Goal: Obtain resource: Download file/media

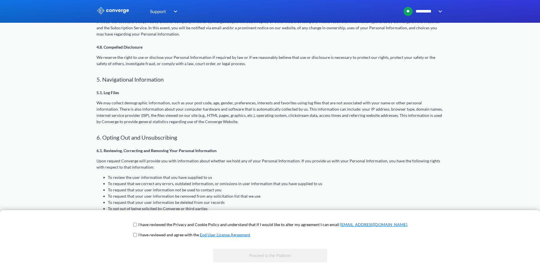
scroll to position [651, 0]
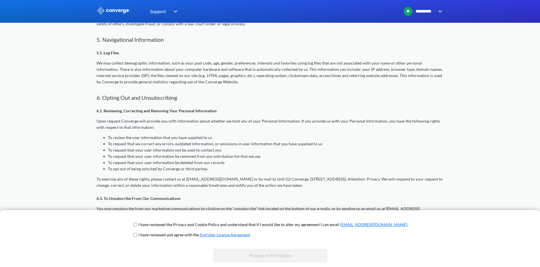
click at [137, 225] on input "checkbox" at bounding box center [135, 225] width 4 height 5
checkbox input "true"
click at [154, 232] on span "I have reviewed the Privacy and Cookie Policy and understand that if I would li…" at bounding box center [270, 227] width 276 height 10
click at [137, 234] on input "checkbox" at bounding box center [135, 235] width 4 height 5
checkbox input "true"
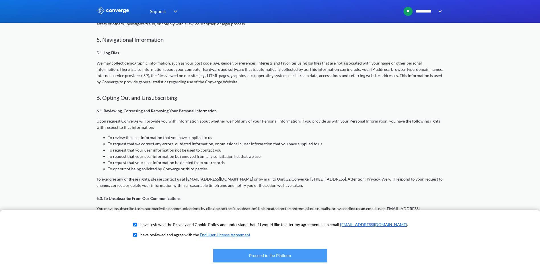
click at [240, 256] on button "Proceed to the Platform" at bounding box center [270, 256] width 114 height 14
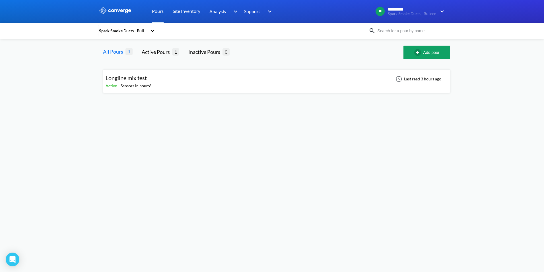
click at [182, 82] on div "Longline mix test Active - Sensors in pour: 6 Last read 3 hours ago" at bounding box center [277, 81] width 342 height 18
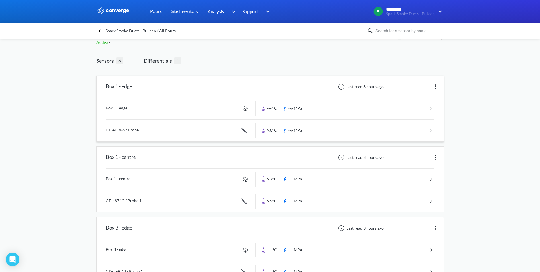
scroll to position [28, 0]
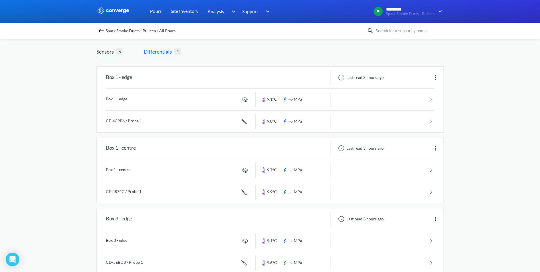
click at [156, 48] on span "Differentials" at bounding box center [159, 52] width 30 height 8
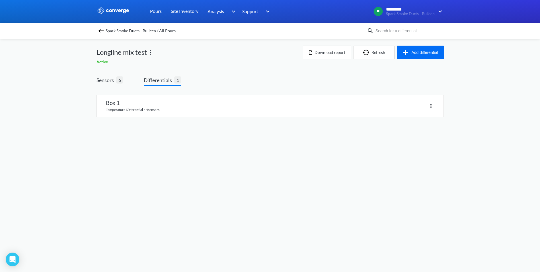
scroll to position [0, 0]
click at [106, 79] on span "Sensors" at bounding box center [108, 80] width 20 height 8
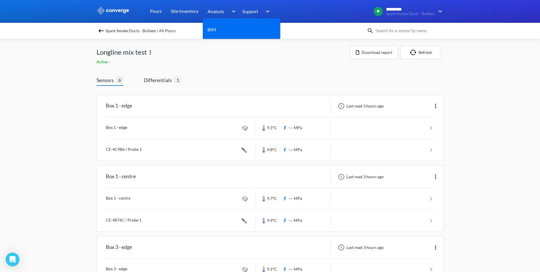
click at [214, 13] on span "Analysis" at bounding box center [216, 11] width 17 height 7
click at [214, 28] on link "BIM" at bounding box center [212, 29] width 9 height 7
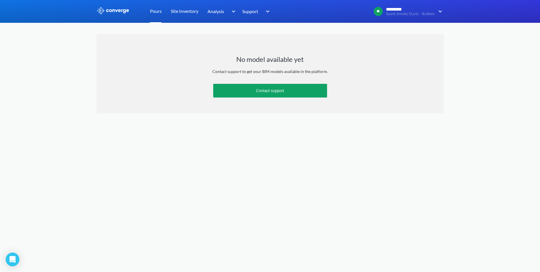
click at [157, 12] on link "Pours" at bounding box center [156, 11] width 12 height 23
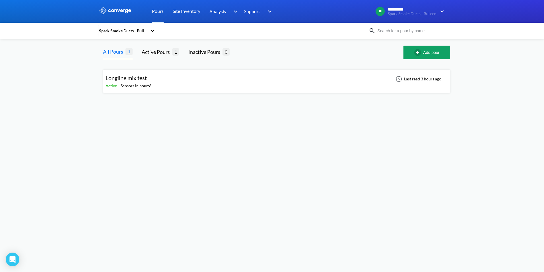
click at [172, 80] on div "Longline mix test Active - Sensors in pour: 6 Last read 3 hours ago" at bounding box center [277, 81] width 342 height 18
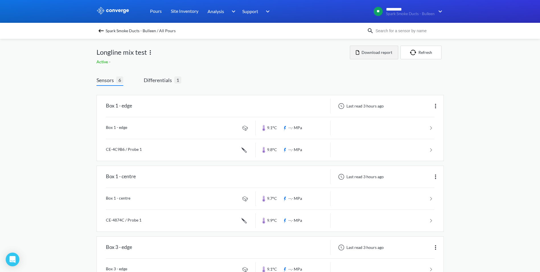
click at [381, 51] on button "Download report" at bounding box center [374, 53] width 48 height 14
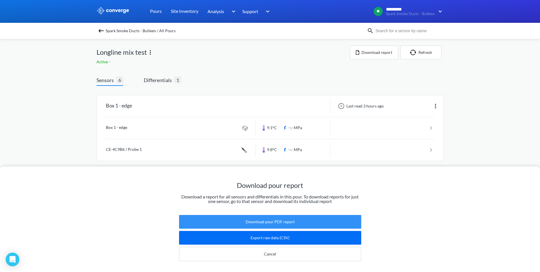
click at [288, 216] on button "Download pour PDF report" at bounding box center [270, 222] width 182 height 14
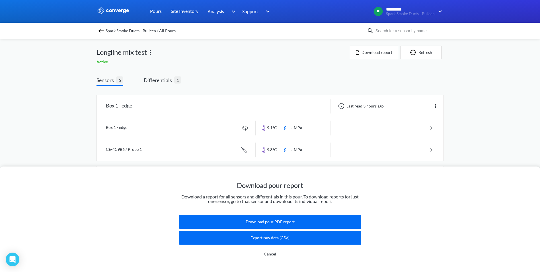
click at [100, 208] on div "Download pour report Download a report for all sensors and differentials in thi…" at bounding box center [270, 218] width 540 height 105
click at [415, 215] on div "Download pour report Download a report for all sensors and differentials in thi…" at bounding box center [270, 218] width 540 height 105
click at [156, 11] on link "Pours" at bounding box center [156, 11] width 12 height 23
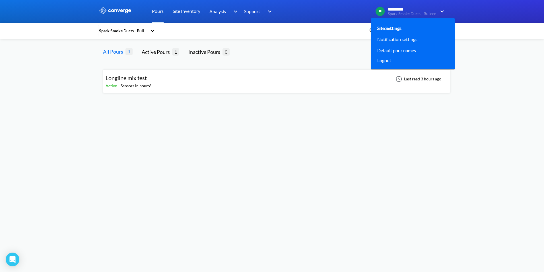
click at [394, 27] on link "Site Settings" at bounding box center [389, 27] width 24 height 7
